Goal: Task Accomplishment & Management: Use online tool/utility

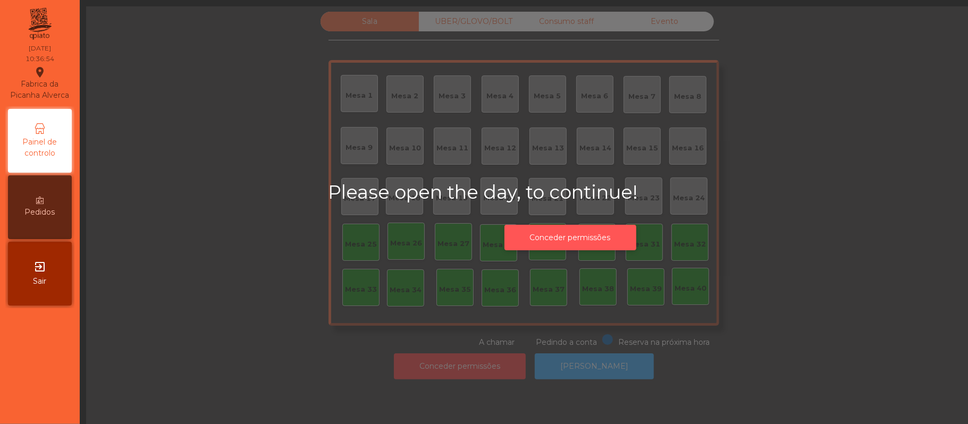
click at [596, 235] on button "Conceder permissões" at bounding box center [571, 238] width 132 height 26
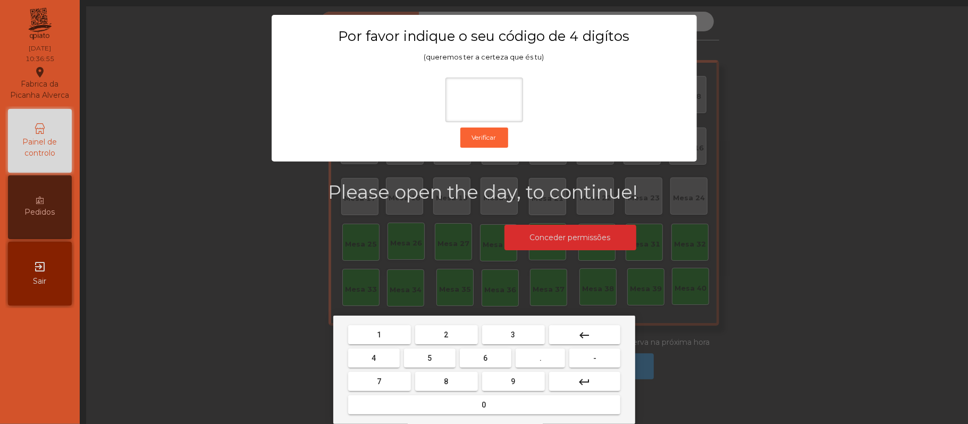
click at [446, 334] on span "2" at bounding box center [447, 335] width 4 height 9
click at [485, 358] on span "6" at bounding box center [486, 358] width 4 height 9
click at [369, 328] on button "1" at bounding box center [379, 334] width 63 height 19
click at [430, 358] on span "5" at bounding box center [430, 358] width 4 height 9
type input "****"
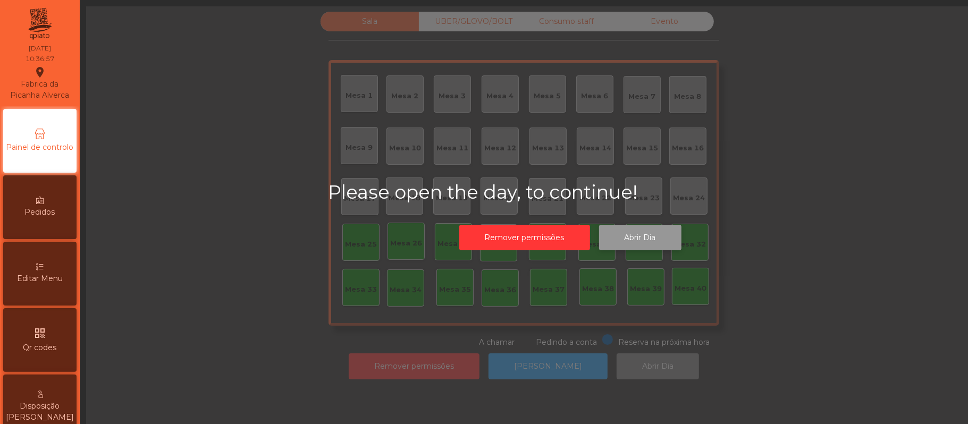
click at [646, 237] on button "Abrir Dia" at bounding box center [640, 238] width 82 height 26
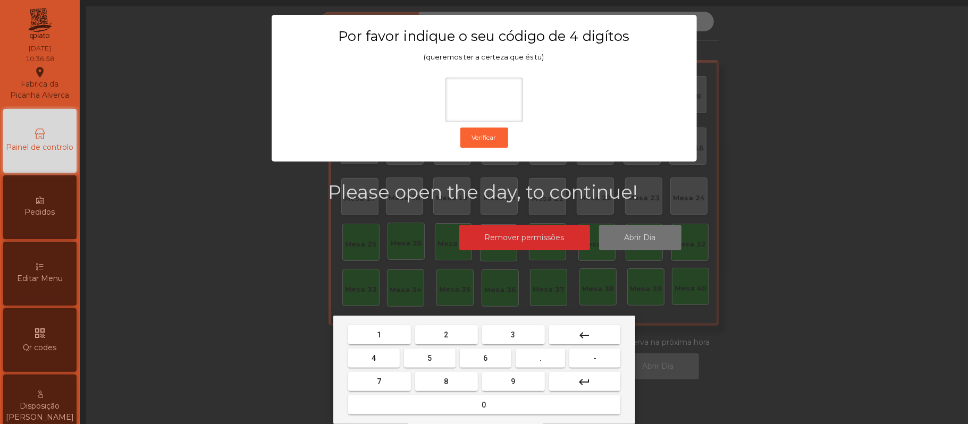
click at [445, 331] on span "2" at bounding box center [447, 335] width 4 height 9
click at [485, 358] on span "6" at bounding box center [486, 358] width 4 height 9
click at [381, 333] on span "1" at bounding box center [380, 335] width 4 height 9
click at [428, 356] on span "5" at bounding box center [430, 358] width 4 height 9
type input "****"
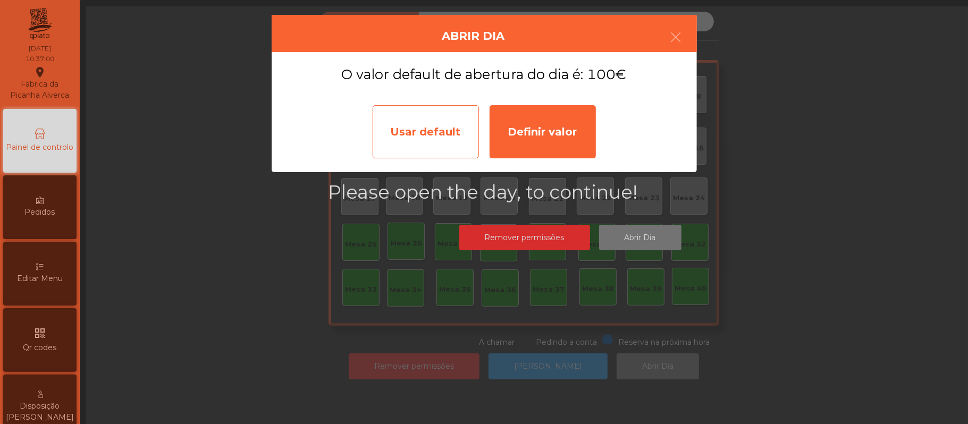
click at [441, 134] on div "Usar default" at bounding box center [426, 131] width 106 height 53
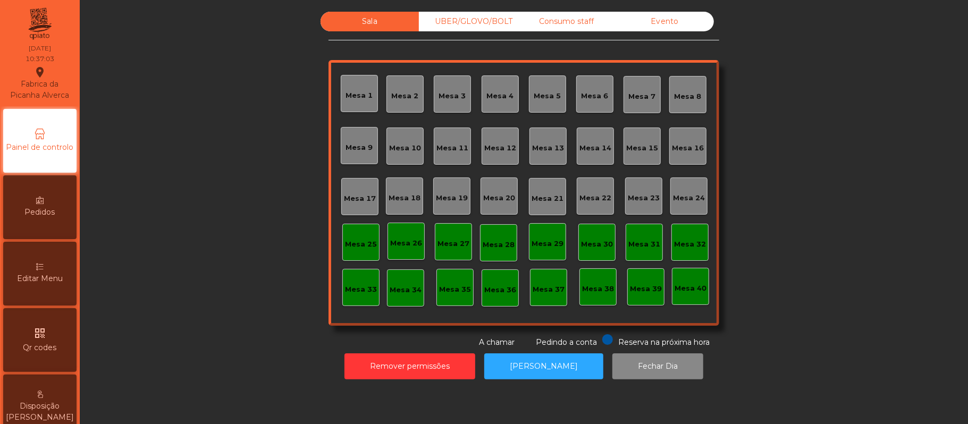
click at [646, 284] on div "Mesa 39" at bounding box center [646, 289] width 32 height 11
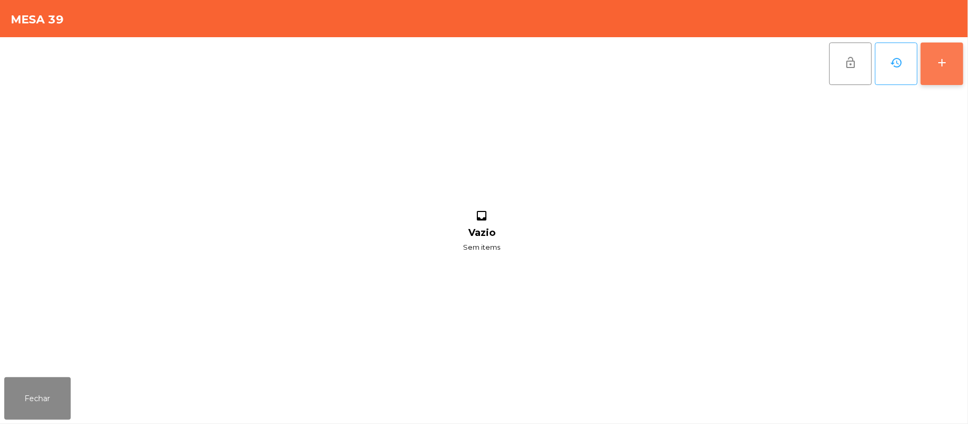
click at [940, 66] on div "add" at bounding box center [942, 62] width 13 height 13
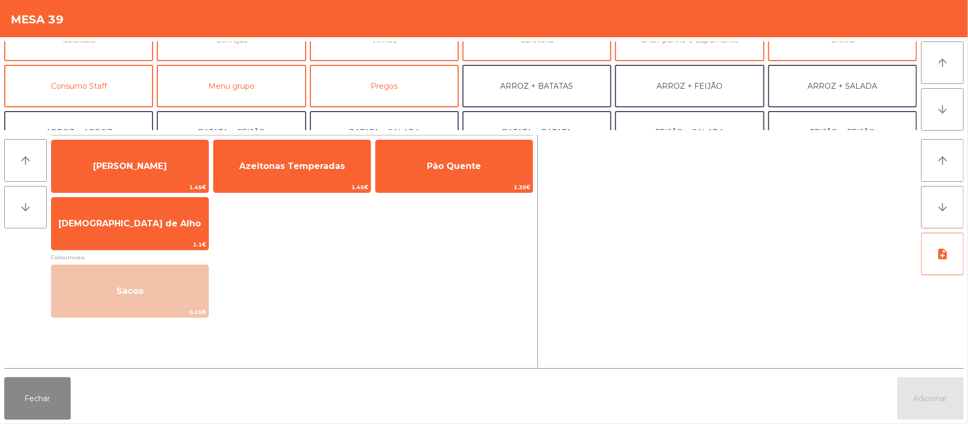
scroll to position [69, 0]
click at [105, 91] on button "Consumo Staff" at bounding box center [78, 86] width 149 height 43
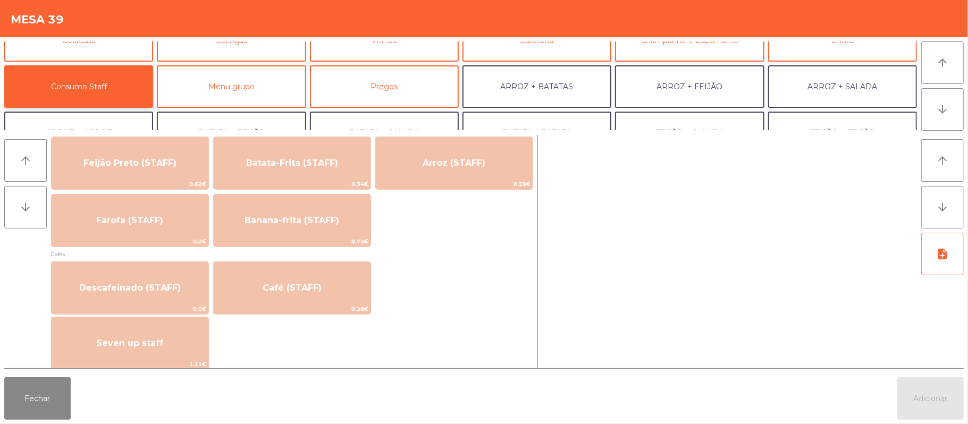
scroll to position [509, 0]
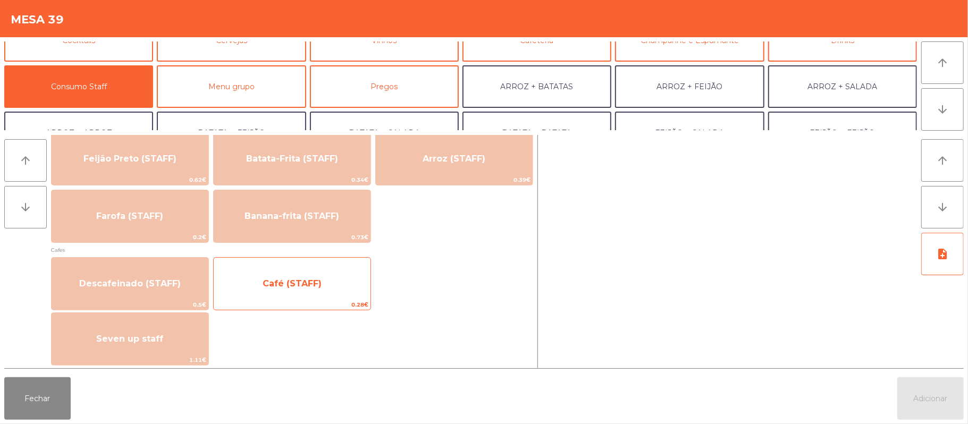
click at [317, 285] on span "Café (STAFF)" at bounding box center [292, 284] width 59 height 10
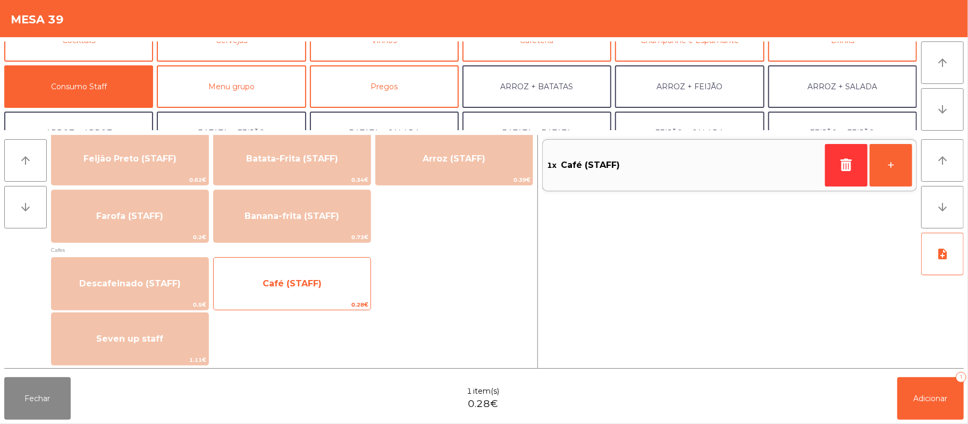
click at [305, 279] on span "Café (STAFF)" at bounding box center [292, 284] width 59 height 10
click at [300, 273] on span "Café (STAFF)" at bounding box center [292, 284] width 157 height 29
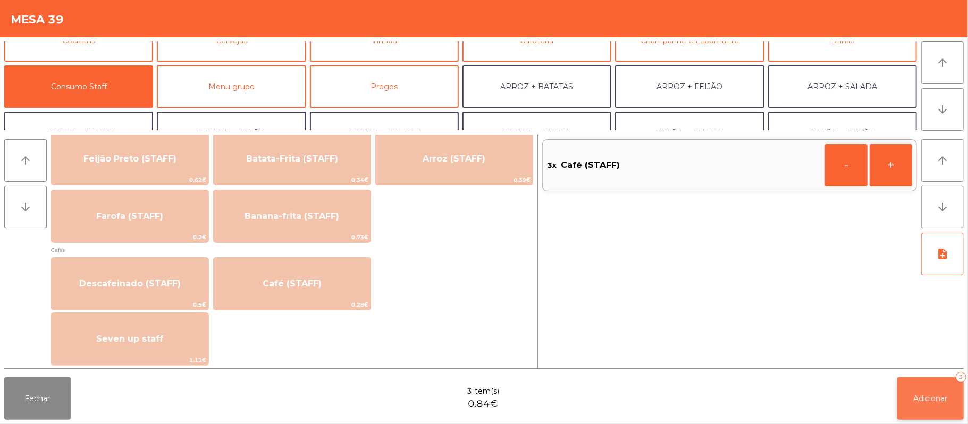
click at [933, 398] on span "Adicionar" at bounding box center [931, 399] width 34 height 10
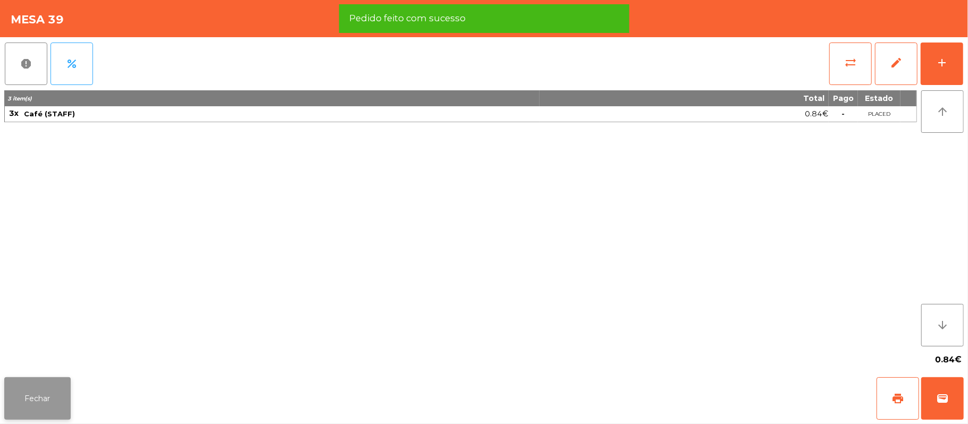
click at [37, 390] on button "Fechar" at bounding box center [37, 399] width 66 height 43
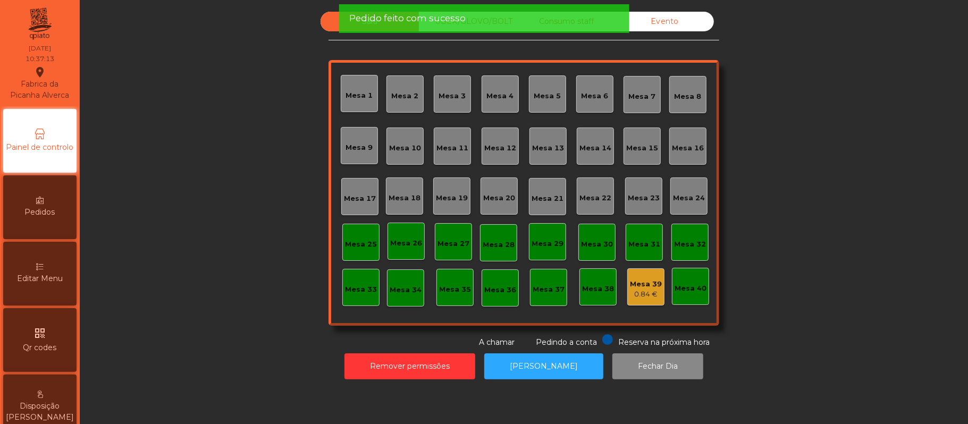
click at [535, 288] on div "Mesa 37" at bounding box center [549, 289] width 32 height 11
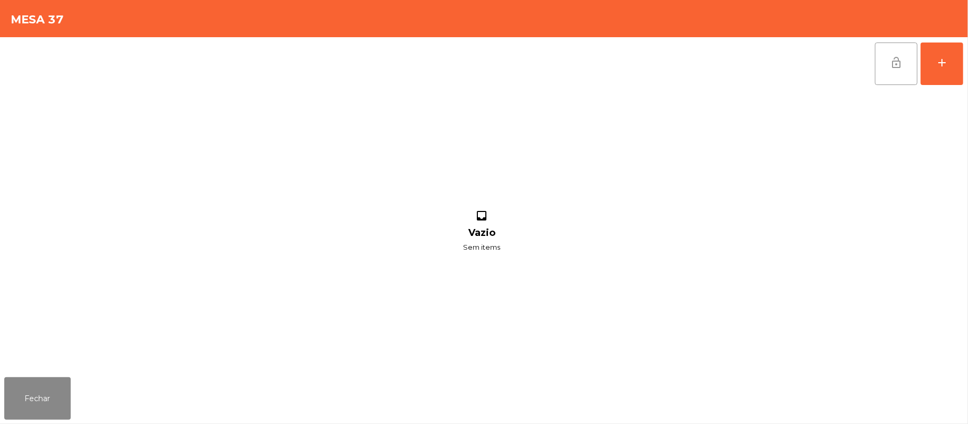
click at [885, 71] on button "lock_open" at bounding box center [896, 64] width 43 height 43
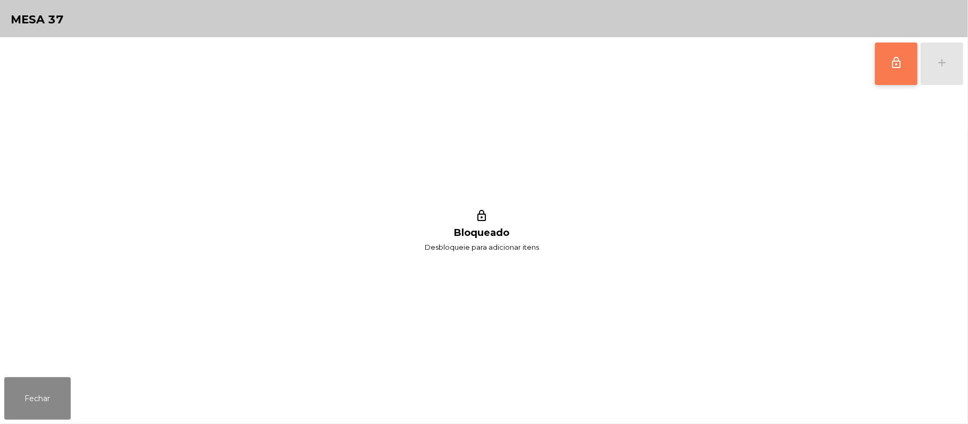
click at [895, 64] on span "lock_outline" at bounding box center [896, 62] width 13 height 13
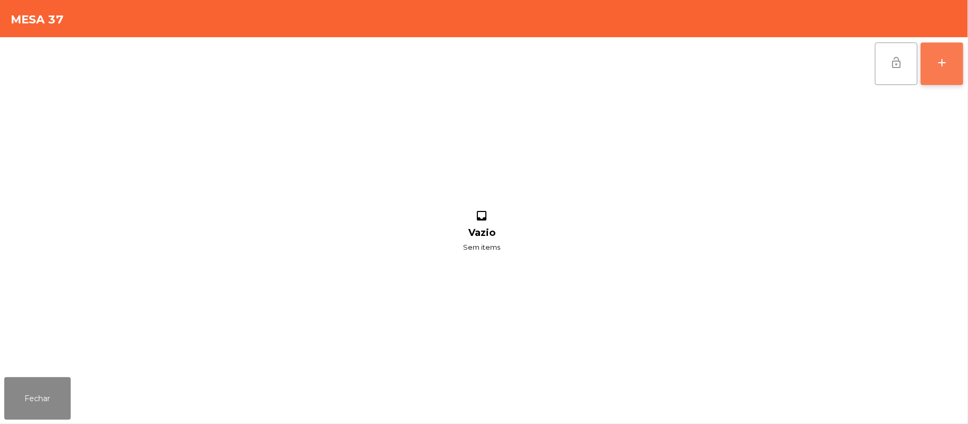
click at [939, 60] on div "add" at bounding box center [942, 62] width 13 height 13
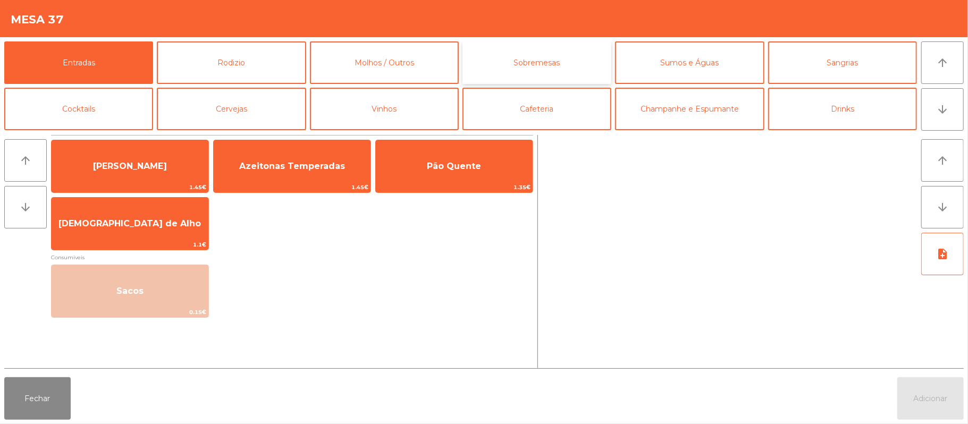
click at [568, 60] on button "Sobremesas" at bounding box center [537, 62] width 149 height 43
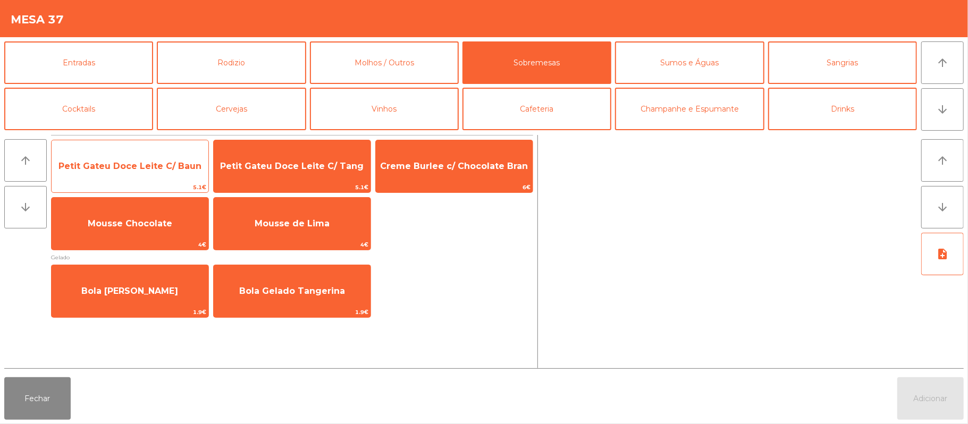
click at [160, 166] on span "Petit Gateu Doce Leite C/ Baun" at bounding box center [129, 166] width 143 height 10
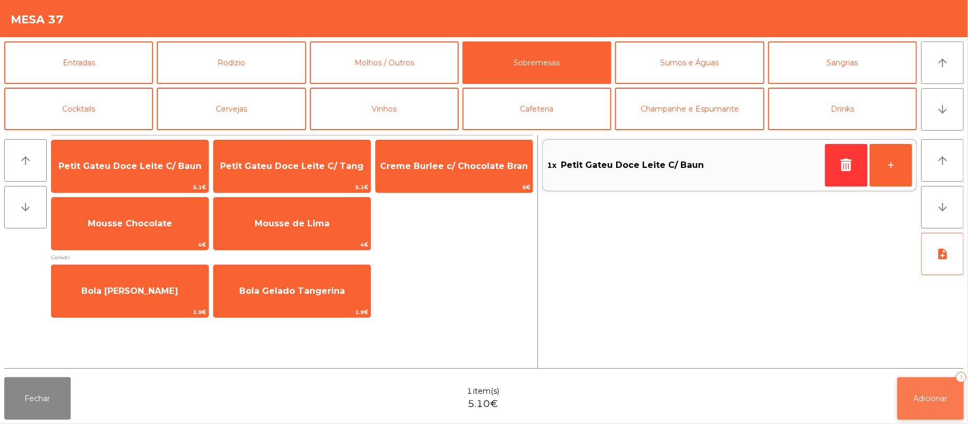
click at [922, 390] on button "Adicionar 1" at bounding box center [931, 399] width 66 height 43
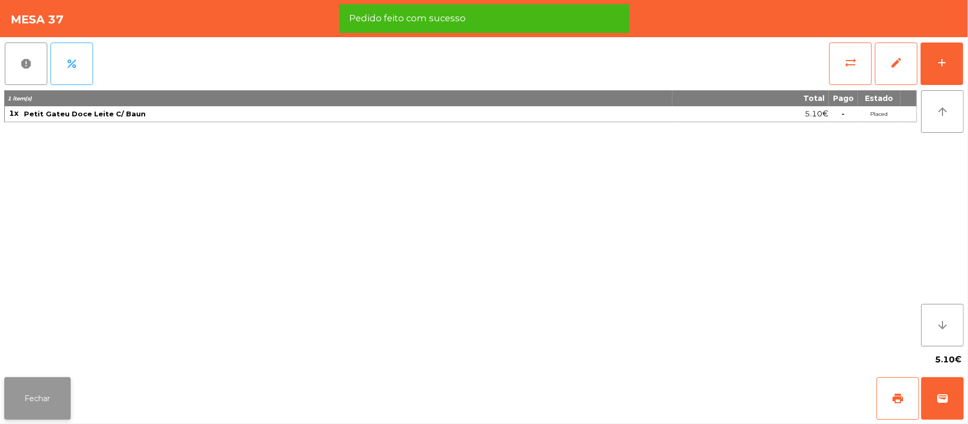
click at [34, 401] on button "Fechar" at bounding box center [37, 399] width 66 height 43
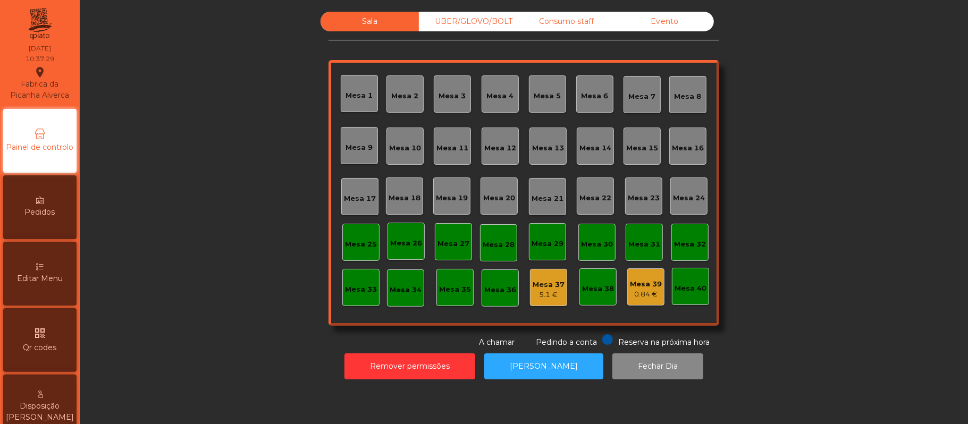
click at [353, 88] on div "Mesa 1" at bounding box center [359, 93] width 27 height 15
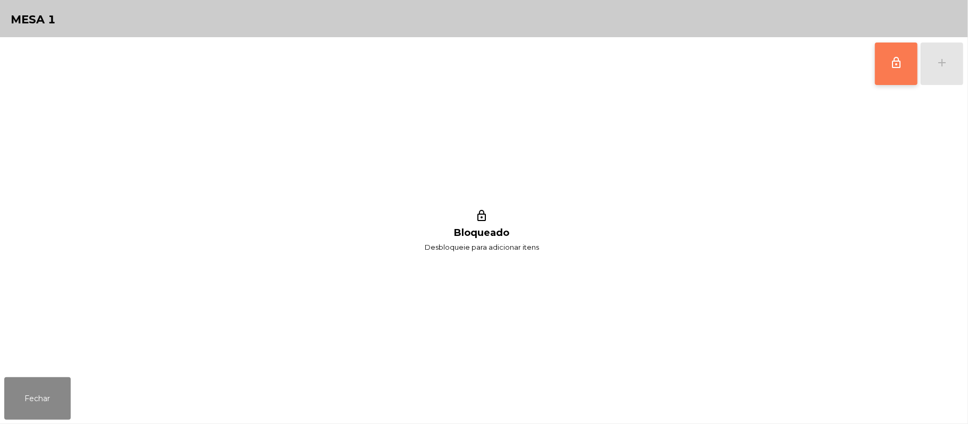
click at [885, 54] on button "lock_outline" at bounding box center [896, 64] width 43 height 43
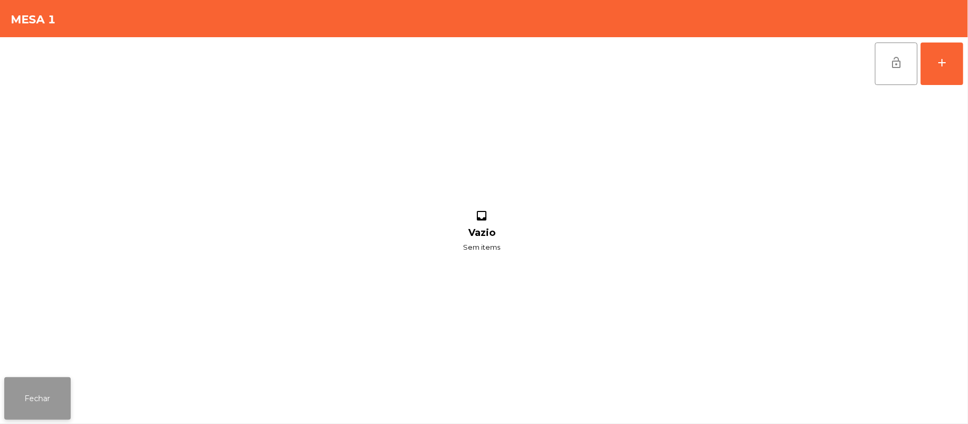
click at [14, 416] on button "Fechar" at bounding box center [37, 399] width 66 height 43
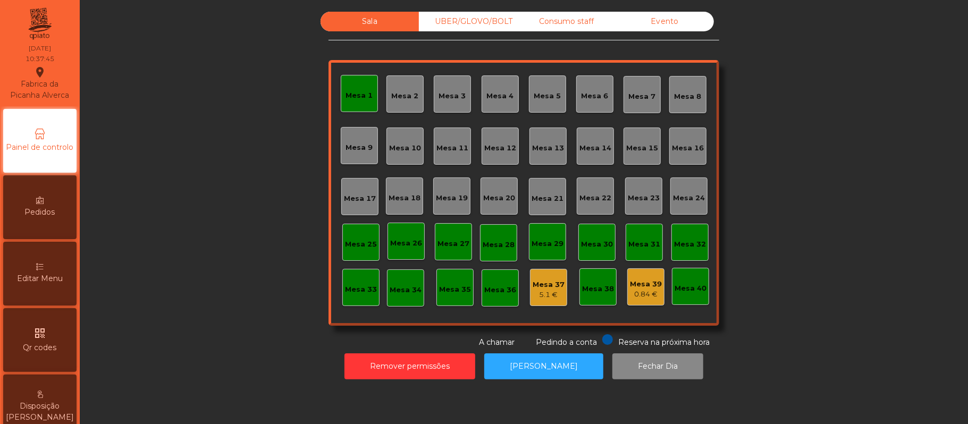
click at [350, 90] on div "Mesa 1" at bounding box center [359, 95] width 27 height 11
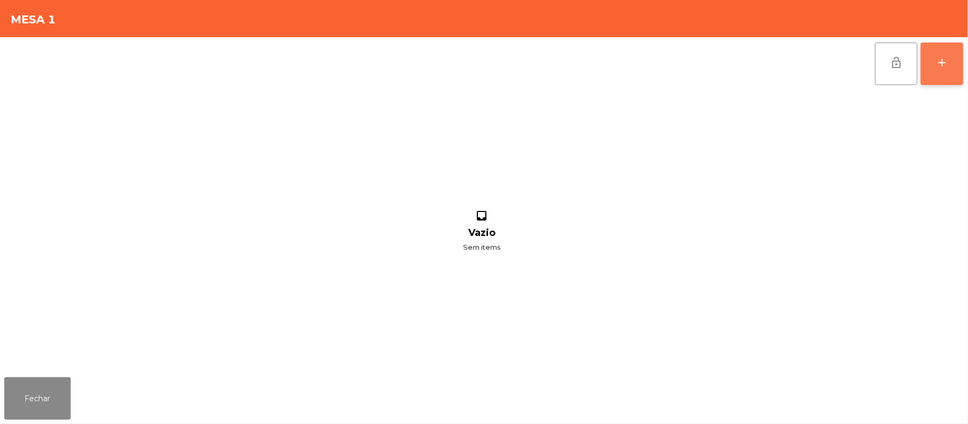
click at [941, 66] on div "add" at bounding box center [942, 62] width 13 height 13
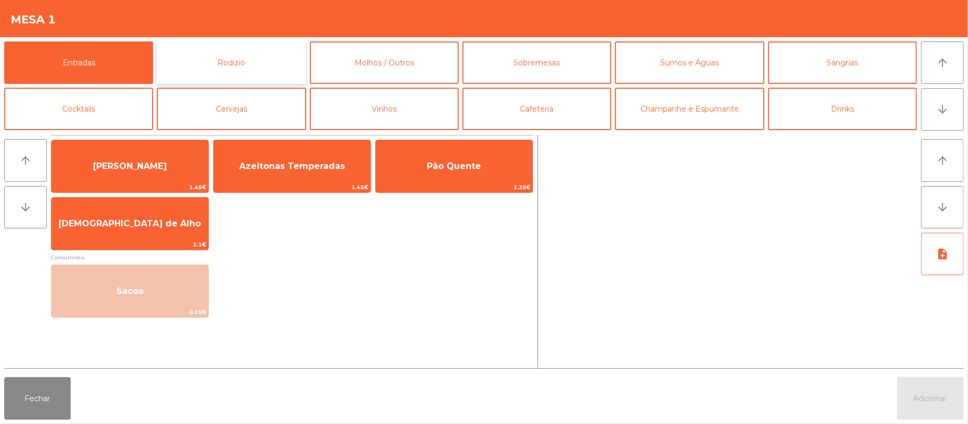
click at [251, 66] on button "Rodizio" at bounding box center [231, 62] width 149 height 43
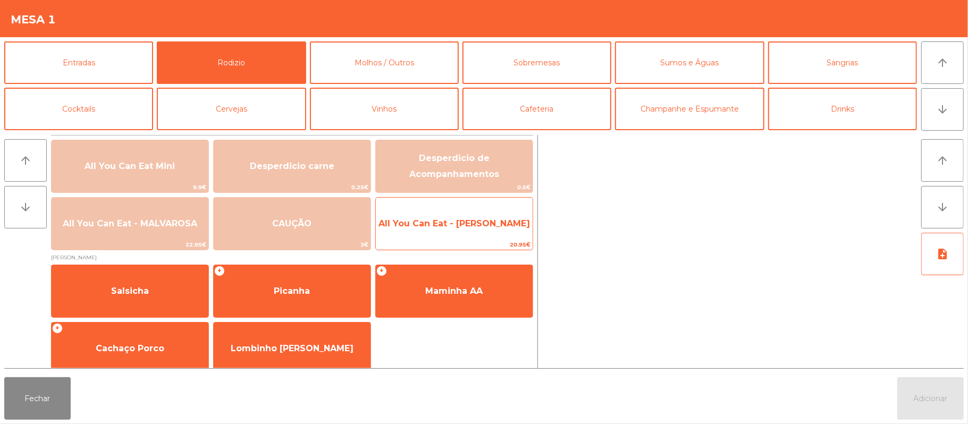
click at [499, 220] on span "All You Can Eat - [PERSON_NAME]" at bounding box center [455, 224] width 152 height 10
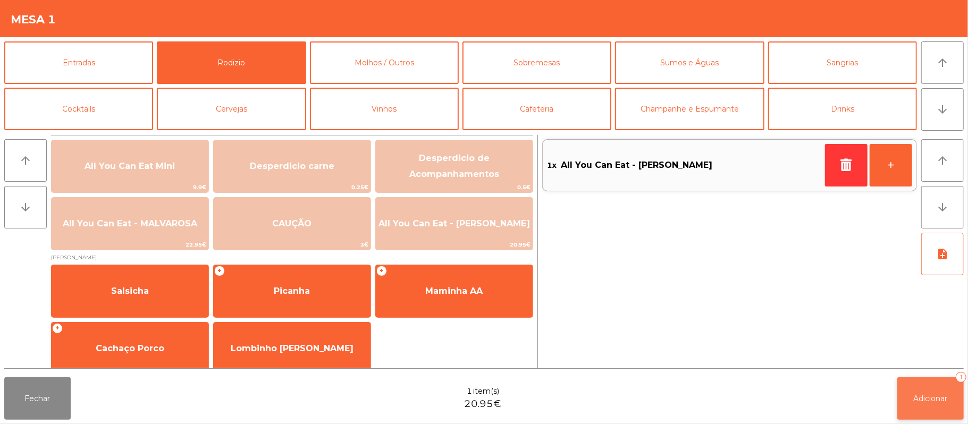
click at [934, 381] on button "Adicionar 1" at bounding box center [931, 399] width 66 height 43
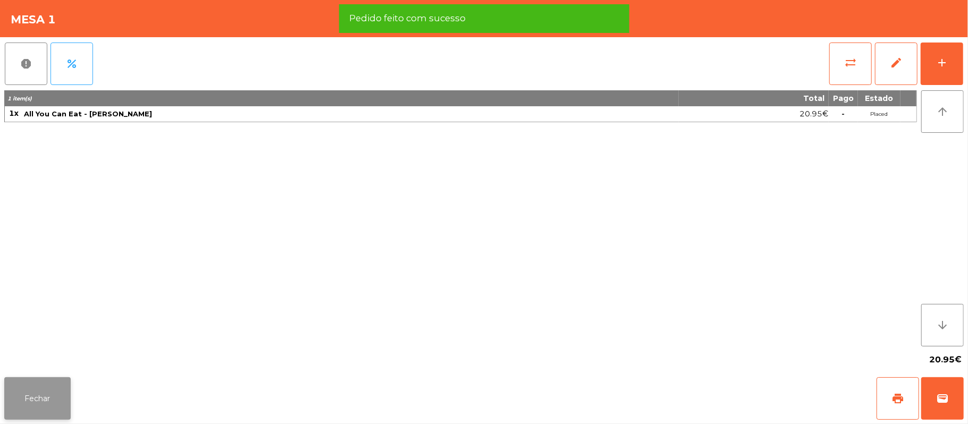
click at [50, 381] on button "Fechar" at bounding box center [37, 399] width 66 height 43
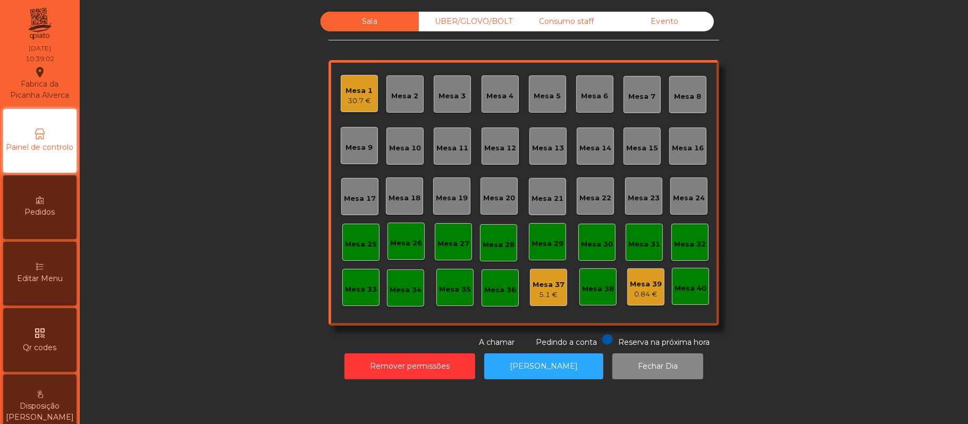
click at [358, 88] on div "Mesa 1" at bounding box center [359, 91] width 27 height 11
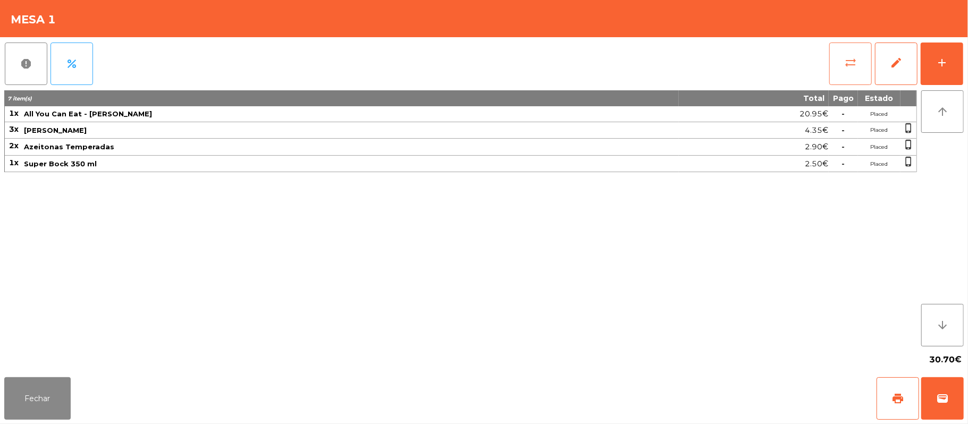
click at [839, 58] on button "sync_alt" at bounding box center [850, 64] width 43 height 43
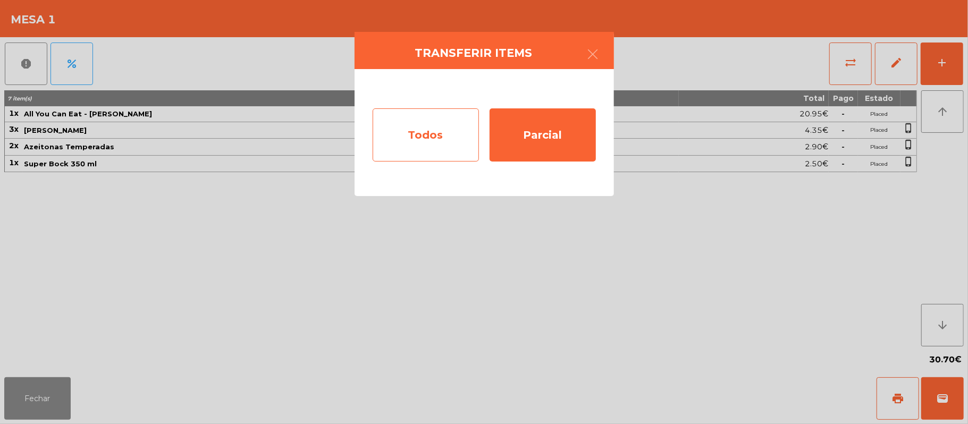
click at [413, 129] on div "Todos" at bounding box center [426, 134] width 106 height 53
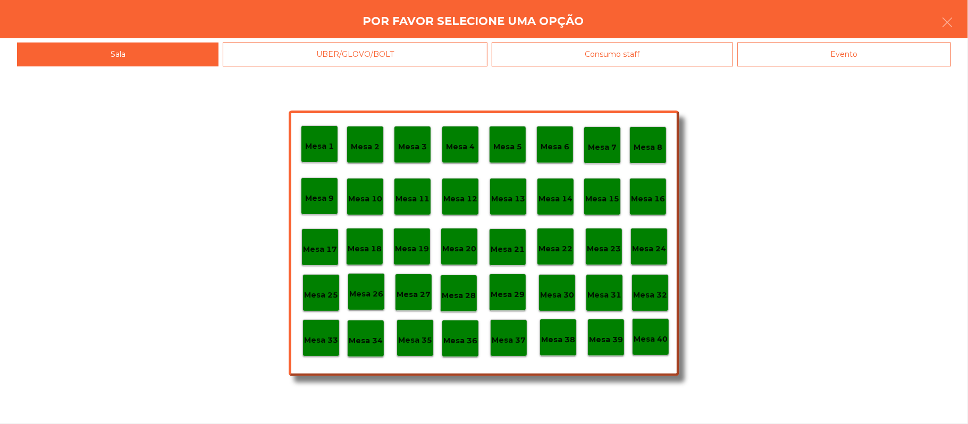
click at [510, 334] on p "Mesa 37" at bounding box center [509, 340] width 34 height 12
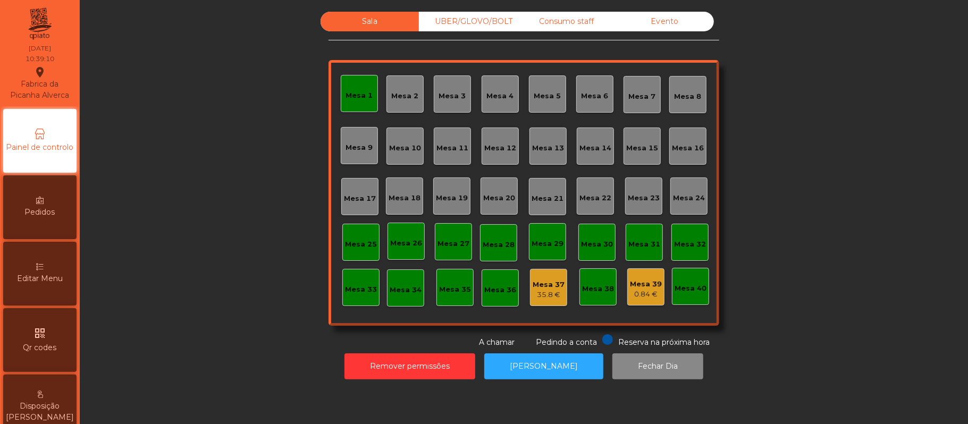
click at [346, 95] on div "Mesa 1" at bounding box center [359, 95] width 27 height 11
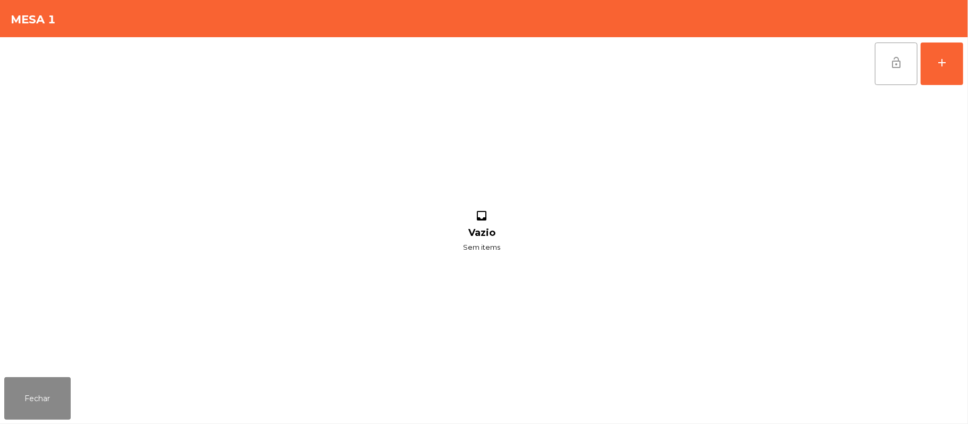
click at [877, 56] on button "lock_open" at bounding box center [896, 64] width 43 height 43
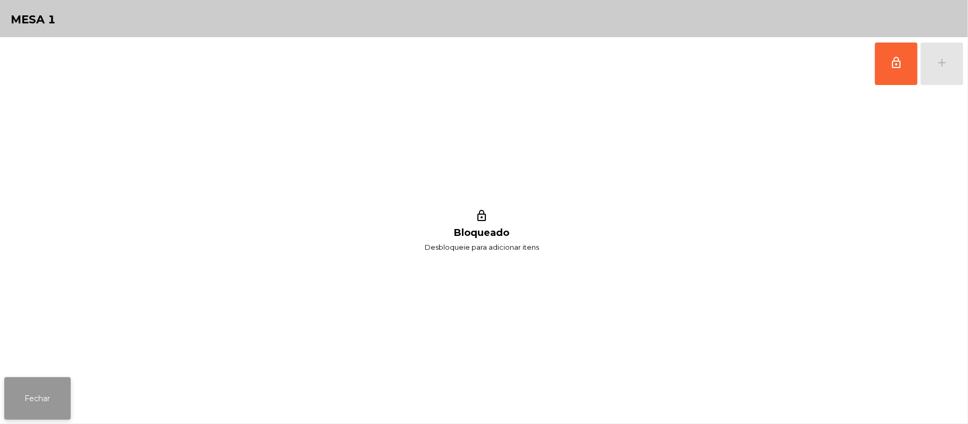
click at [23, 411] on button "Fechar" at bounding box center [37, 399] width 66 height 43
